Goal: Task Accomplishment & Management: Use online tool/utility

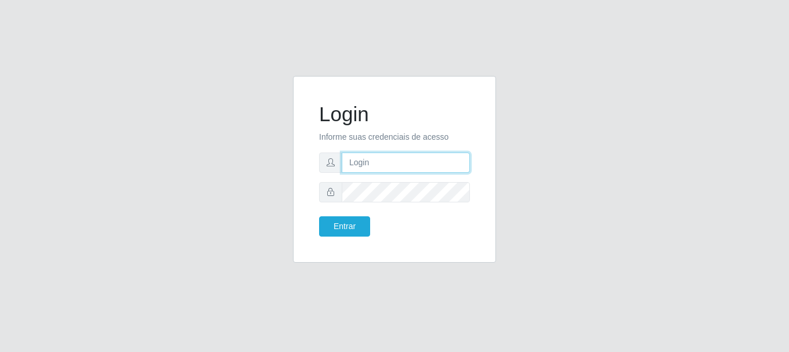
click at [382, 164] on input "text" at bounding box center [406, 163] width 128 height 20
type input "[EMAIL_ADDRESS][DOMAIN_NAME]"
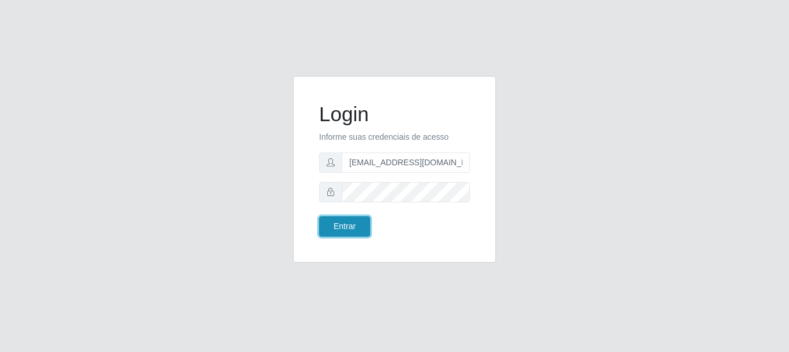
click at [354, 232] on button "Entrar" at bounding box center [344, 226] width 51 height 20
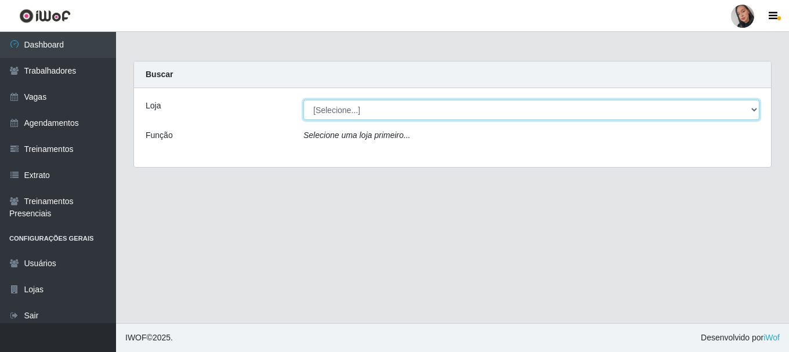
drag, startPoint x: 408, startPoint y: 108, endPoint x: 407, endPoint y: 117, distance: 9.3
click at [408, 109] on select "[Selecione...] Supermercado [GEOGRAPHIC_DATA]" at bounding box center [531, 110] width 456 height 20
click at [303, 100] on select "[Selecione...] Supermercado [GEOGRAPHIC_DATA]" at bounding box center [531, 110] width 456 height 20
click at [403, 112] on select "[Selecione...] Supermercado [GEOGRAPHIC_DATA]" at bounding box center [531, 110] width 456 height 20
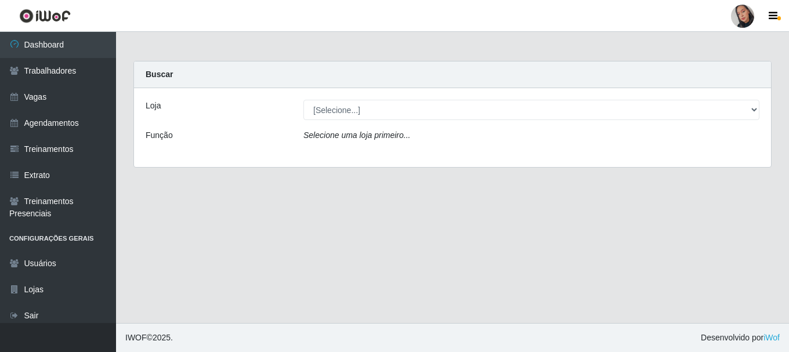
click at [410, 154] on div "Loja [Selecione...] Supermercado São Sebastião - Unidade Camalaú Função Selecio…" at bounding box center [452, 127] width 637 height 79
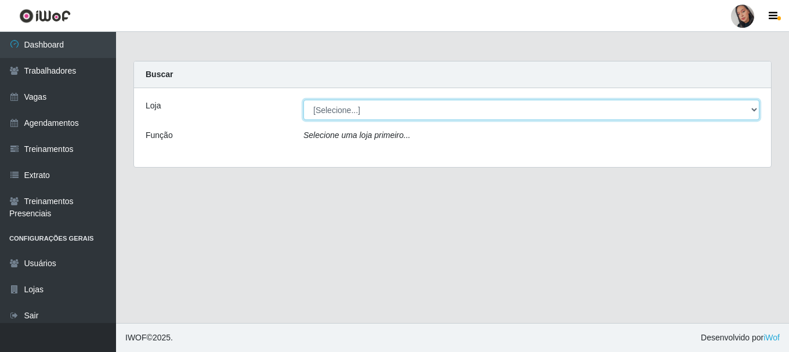
drag, startPoint x: 411, startPoint y: 111, endPoint x: 411, endPoint y: 118, distance: 6.4
click at [411, 115] on select "[Selecione...] Supermercado [GEOGRAPHIC_DATA]" at bounding box center [531, 110] width 456 height 20
select select "165"
click at [303, 100] on select "[Selecione...] Supermercado [GEOGRAPHIC_DATA]" at bounding box center [531, 110] width 456 height 20
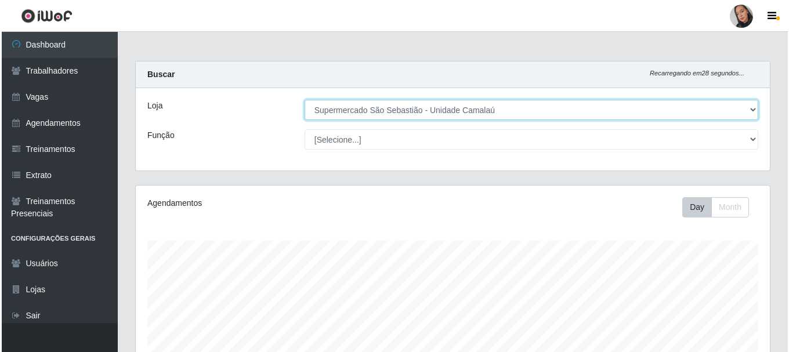
scroll to position [315, 0]
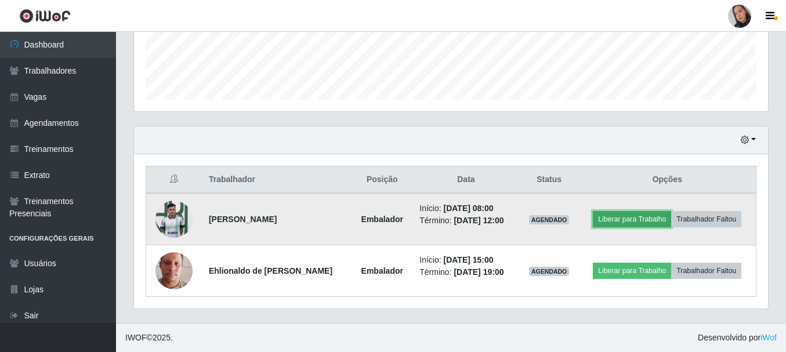
click at [625, 222] on button "Liberar para Trabalho" at bounding box center [632, 219] width 78 height 16
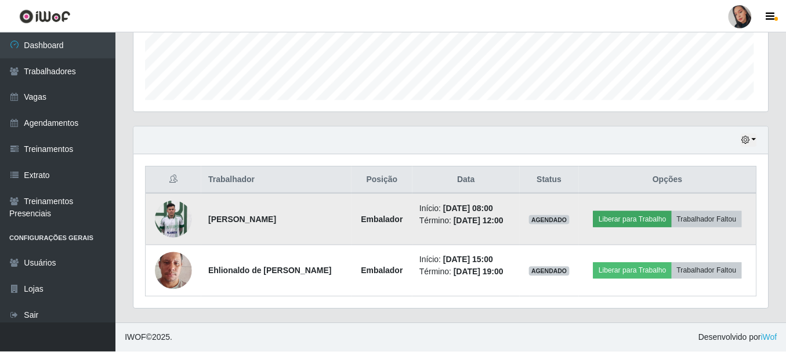
scroll to position [241, 628]
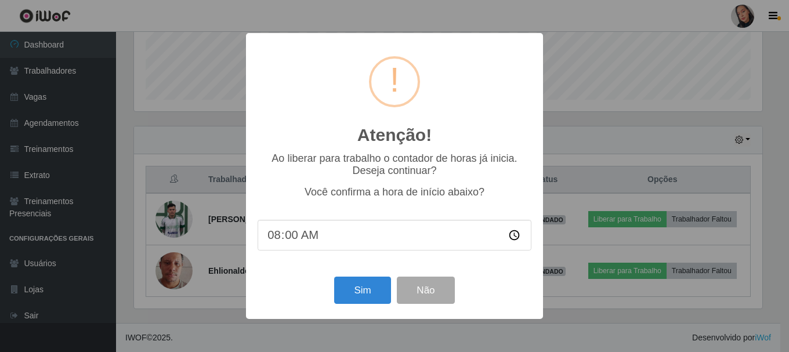
click at [364, 271] on div "Atenção! × Ao liberar para trabalho o contador de horas já inicia. Deseja conti…" at bounding box center [394, 175] width 297 height 285
click at [360, 290] on button "Sim" at bounding box center [362, 290] width 56 height 27
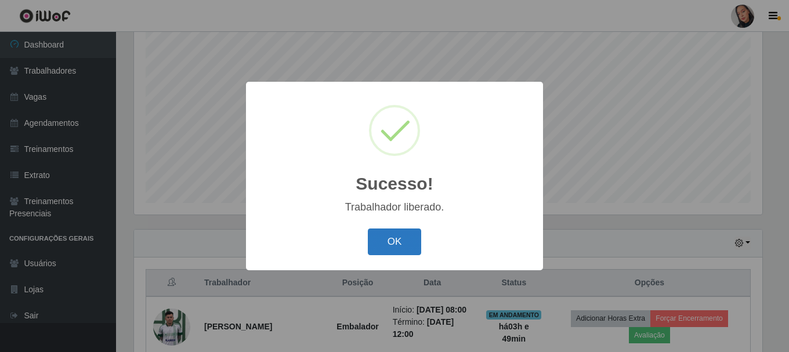
click at [410, 239] on button "OK" at bounding box center [395, 242] width 54 height 27
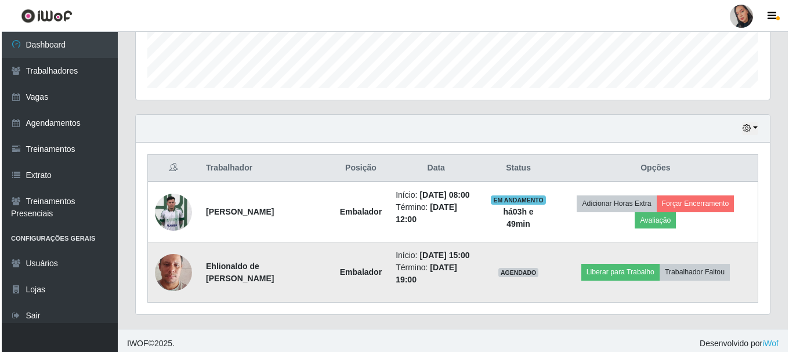
scroll to position [332, 0]
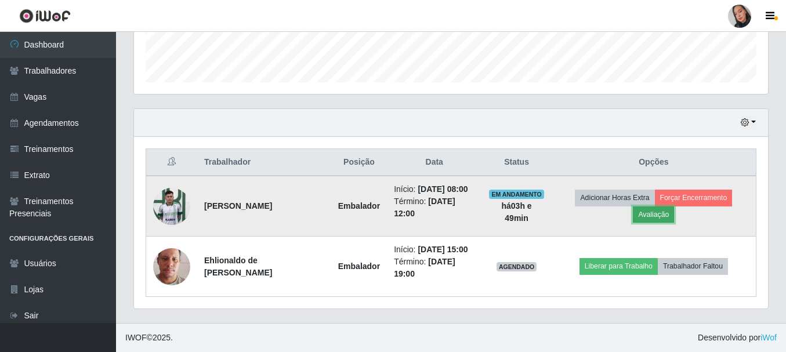
click at [666, 215] on button "Avaliação" at bounding box center [653, 215] width 41 height 16
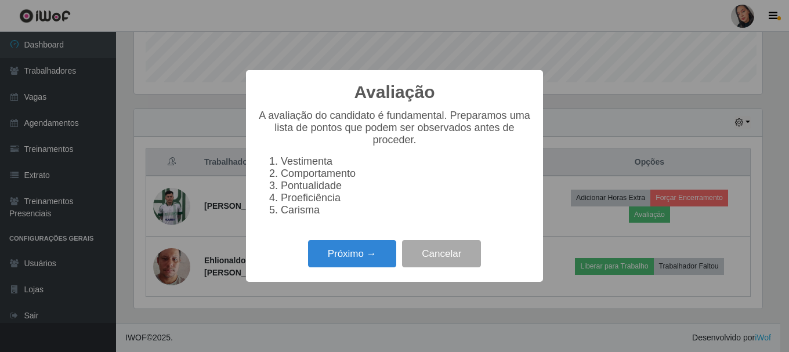
scroll to position [241, 628]
click at [329, 262] on button "Próximo →" at bounding box center [352, 253] width 88 height 27
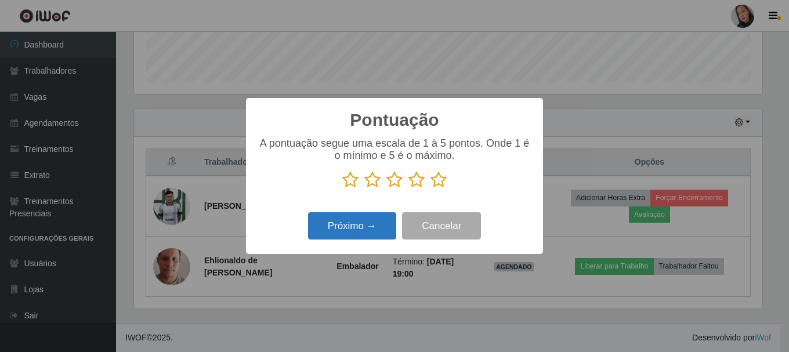
click at [372, 230] on button "Próximo →" at bounding box center [352, 225] width 88 height 27
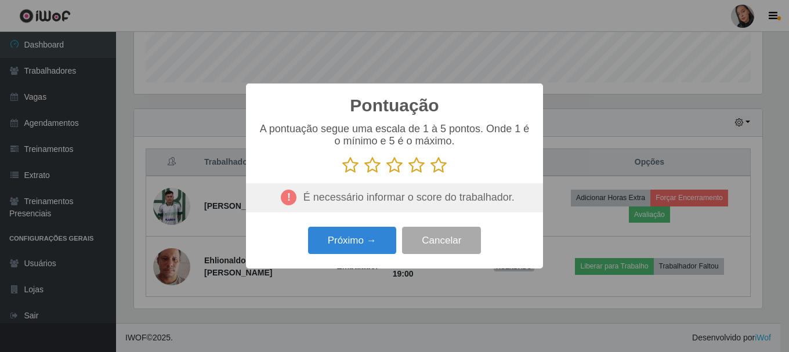
drag, startPoint x: 440, startPoint y: 158, endPoint x: 439, endPoint y: 171, distance: 13.5
click at [440, 159] on div "A pontuação segue uma escala de 1 à 5 pontos. Onde 1 é o mínimo e 5 é o máximo." at bounding box center [395, 148] width 274 height 51
click at [439, 172] on icon at bounding box center [439, 165] width 16 height 17
click at [431, 174] on input "radio" at bounding box center [431, 174] width 0 height 0
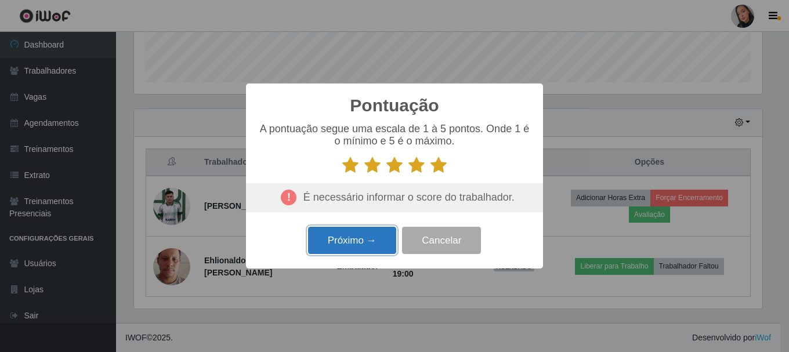
click at [367, 251] on button "Próximo →" at bounding box center [352, 240] width 88 height 27
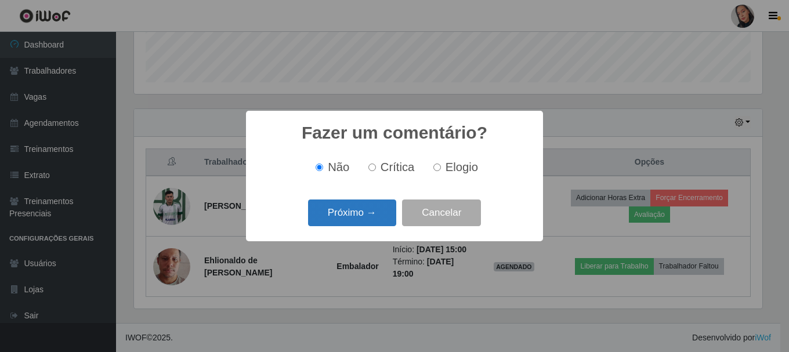
click at [358, 223] on button "Próximo →" at bounding box center [352, 213] width 88 height 27
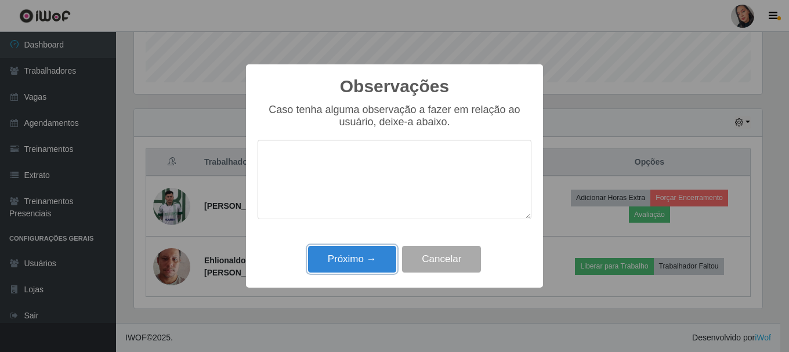
drag, startPoint x: 349, startPoint y: 259, endPoint x: 532, endPoint y: 197, distance: 193.6
click at [368, 250] on button "Próximo →" at bounding box center [352, 259] width 88 height 27
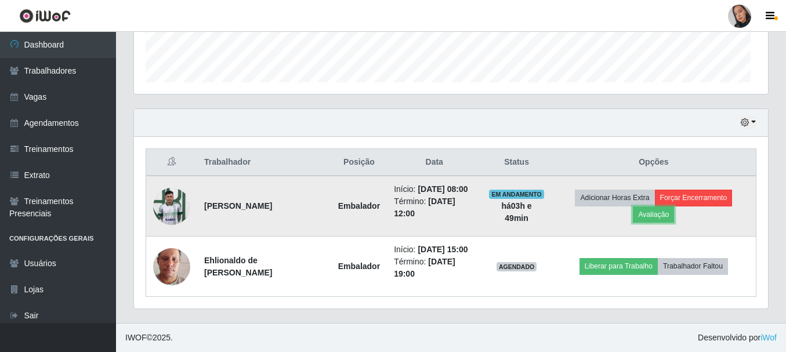
scroll to position [241, 634]
click at [674, 198] on button "Forçar Encerramento" at bounding box center [694, 198] width 78 height 16
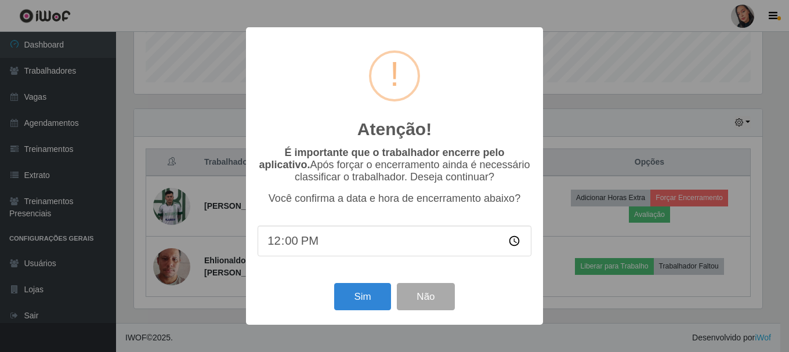
click at [366, 321] on div "Atenção! × É importante que o trabalhador encerre pelo aplicativo. Após forçar …" at bounding box center [394, 176] width 297 height 298
click at [367, 305] on button "Sim" at bounding box center [362, 296] width 56 height 27
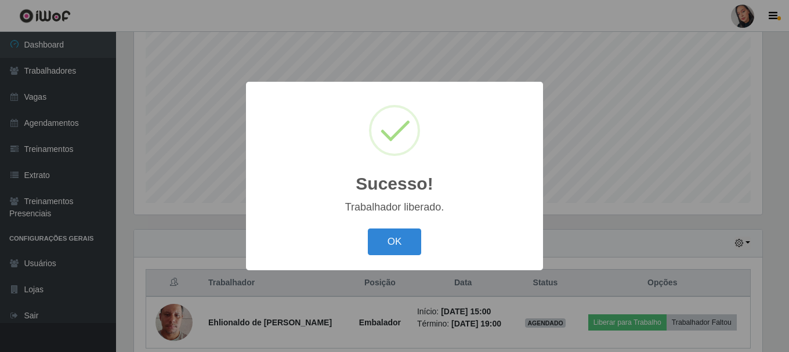
drag, startPoint x: 391, startPoint y: 247, endPoint x: 518, endPoint y: 97, distance: 196.4
click at [394, 243] on button "OK" at bounding box center [395, 242] width 54 height 27
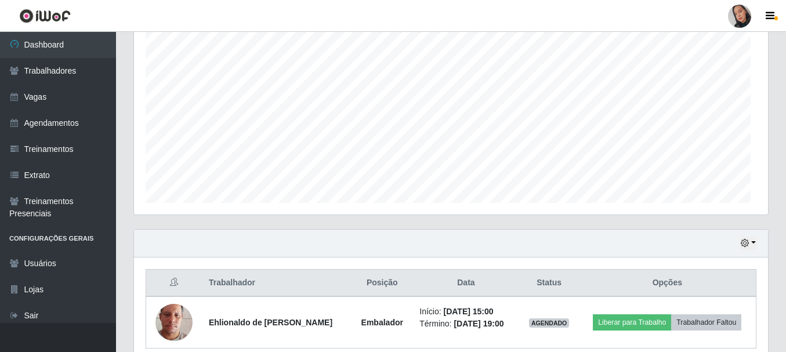
scroll to position [241, 634]
click at [740, 23] on div at bounding box center [739, 16] width 23 height 23
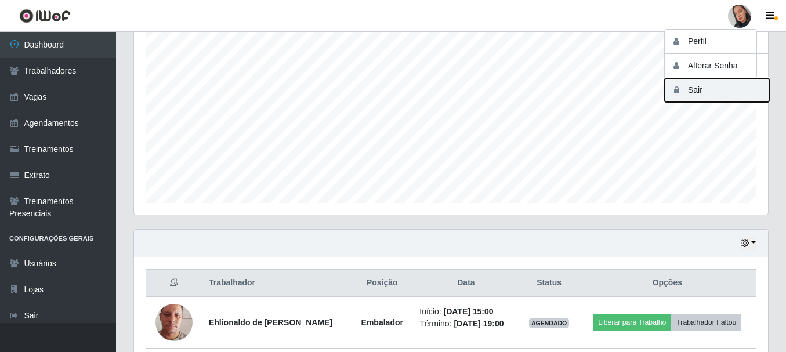
click at [685, 97] on button "Sair" at bounding box center [717, 90] width 104 height 24
